Goal: Use online tool/utility

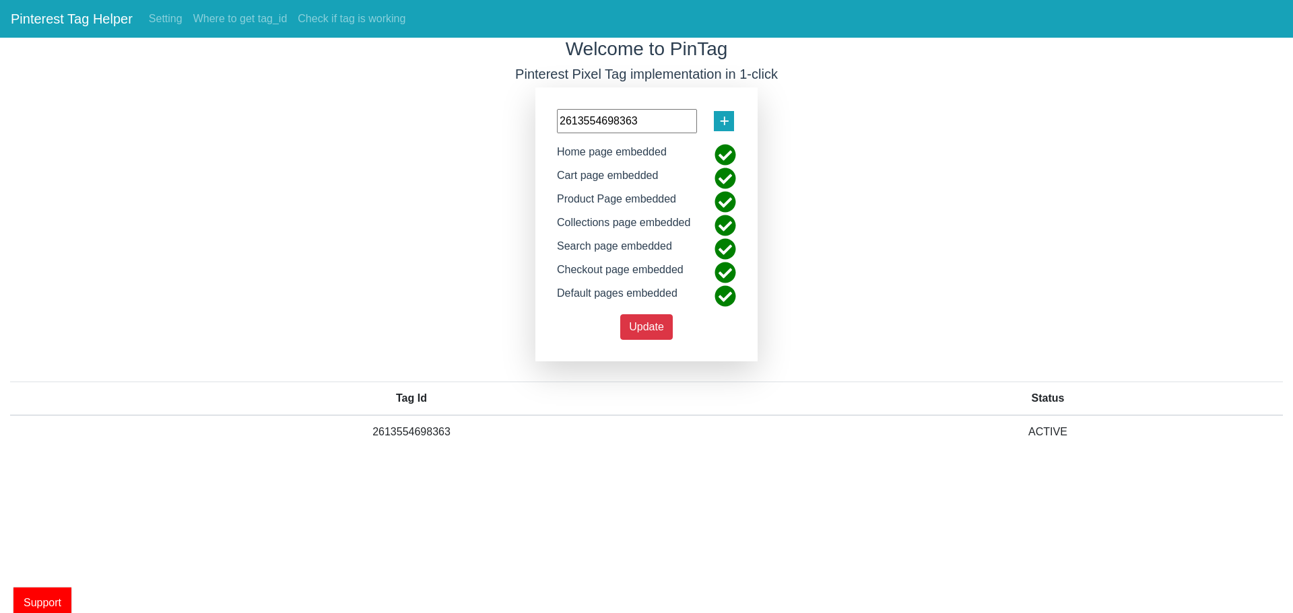
click at [717, 123] on div "+" at bounding box center [724, 121] width 20 height 20
click at [715, 107] on div "2613554698363 + Home page embedded Cart page embedded Product Page embedded Col…" at bounding box center [646, 225] width 222 height 274
click at [733, 136] on div "2613554698363 + Home page embedded Cart page embedded Product Page embedded Col…" at bounding box center [646, 225] width 222 height 274
click at [733, 135] on div "2613554698363 + Home page embedded Cart page embedded Product Page embedded Col…" at bounding box center [646, 225] width 222 height 274
click at [727, 121] on span "+" at bounding box center [724, 121] width 10 height 26
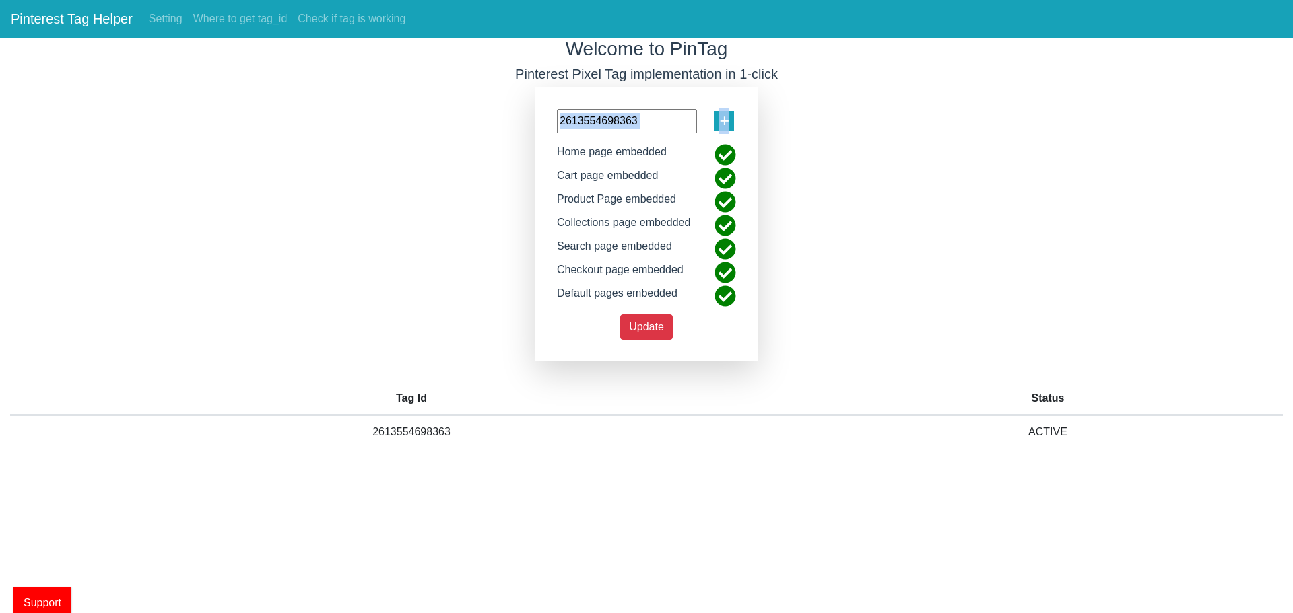
click at [727, 121] on span "+" at bounding box center [724, 121] width 10 height 26
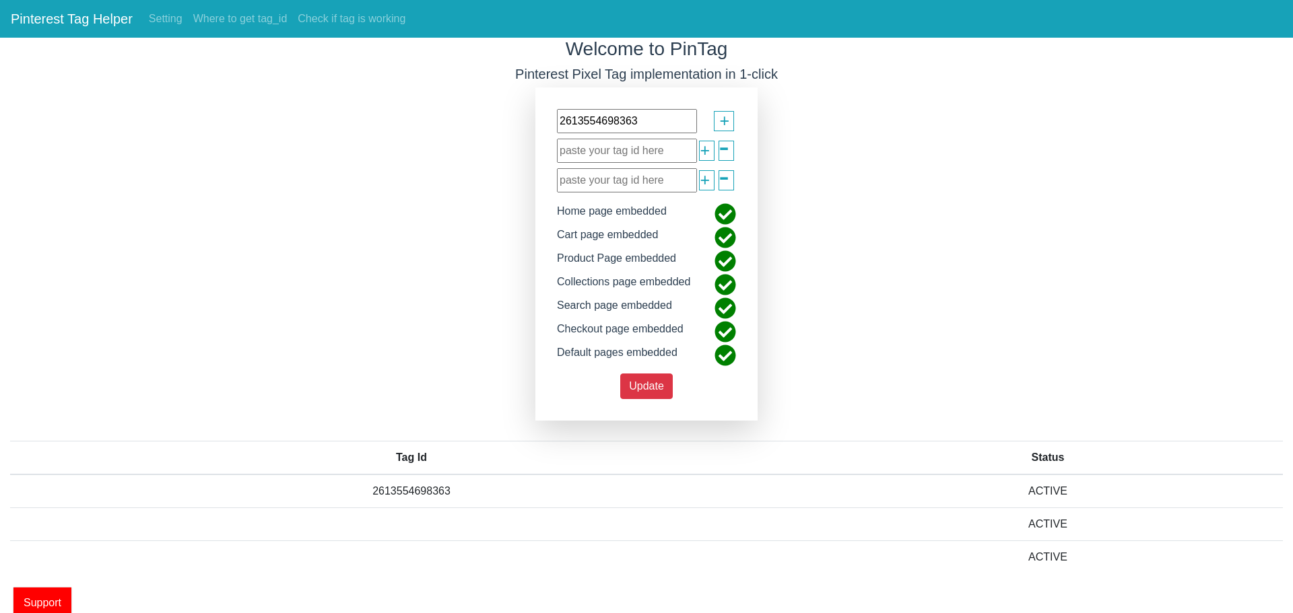
click at [628, 149] on input "text" at bounding box center [627, 151] width 140 height 24
paste input "2612443147940"
type input "2612443147940"
click at [647, 388] on span "Update" at bounding box center [646, 385] width 35 height 11
click at [659, 180] on input "text" at bounding box center [627, 180] width 140 height 24
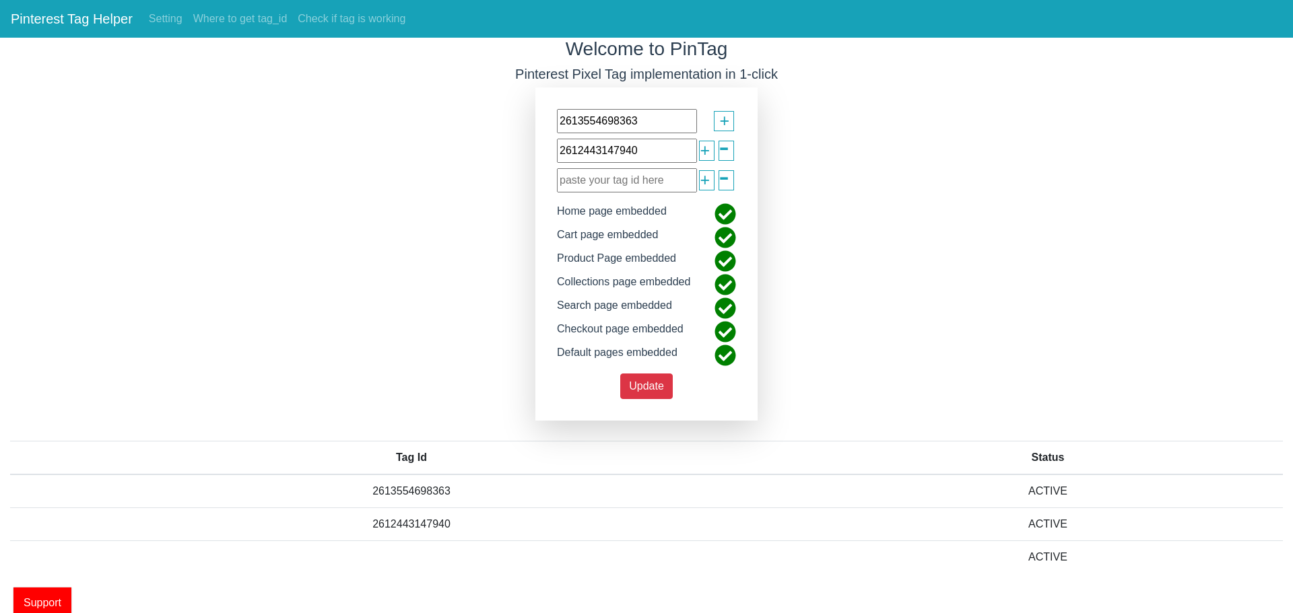
paste input "2613412312379"
type input "2613412312379"
click at [675, 386] on div "2613554698363 + 2612443147940 + - 2613412312379 + - Home page embedded Cart pag…" at bounding box center [646, 254] width 222 height 333
click at [660, 386] on span "Update" at bounding box center [646, 385] width 35 height 11
